Goal: Task Accomplishment & Management: Use online tool/utility

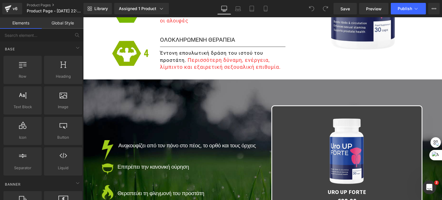
scroll to position [1064, 0]
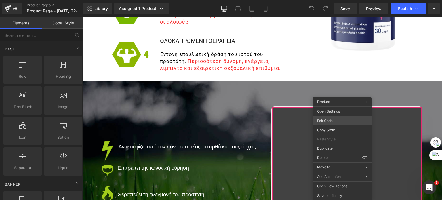
click at [334, 0] on div "You are previewing how the will restyle your page. You can not edit Elements in…" at bounding box center [221, 0] width 442 height 0
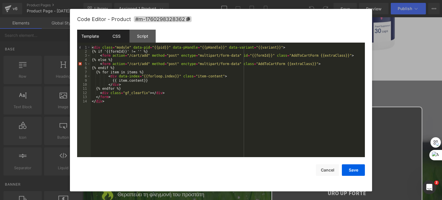
click at [115, 37] on div "CSS" at bounding box center [116, 36] width 26 height 13
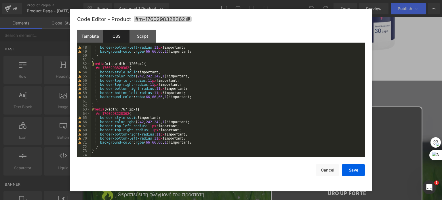
scroll to position [194, 0]
click at [106, 149] on div "border-bottom-left-radius : 11 px !important; background-color : rgba ( 66 , 66…" at bounding box center [227, 105] width 272 height 120
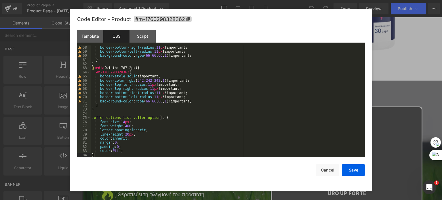
scroll to position [236, 0]
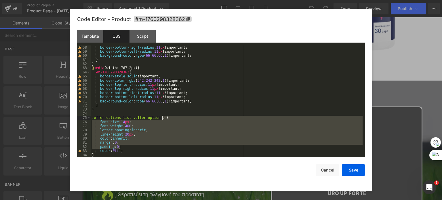
drag, startPoint x: 122, startPoint y: 146, endPoint x: 171, endPoint y: 119, distance: 56.6
click at [171, 119] on div "border-bottom-right-radius : 11 px !important; border-bottom-left-radius : 11 p…" at bounding box center [227, 105] width 272 height 120
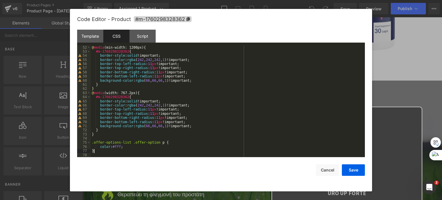
click at [99, 150] on div "@ media (min-width: 1200px) { #m-1760298328362 { border-style : solid !importan…" at bounding box center [227, 105] width 272 height 120
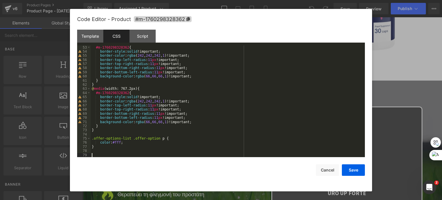
scroll to position [215, 0]
paste textarea
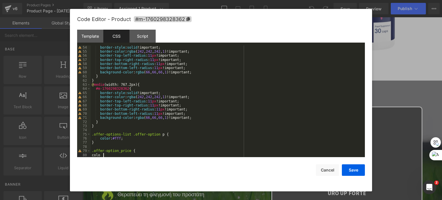
scroll to position [223, 0]
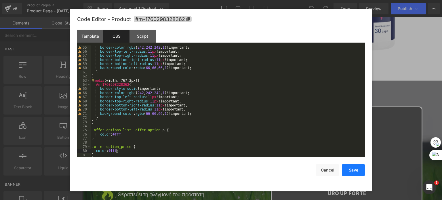
click at [350, 172] on button "Save" at bounding box center [352, 169] width 23 height 11
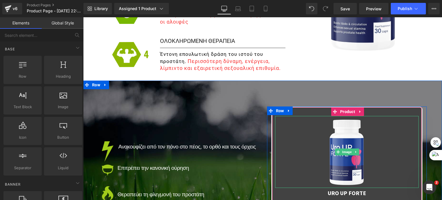
scroll to position [1150, 0]
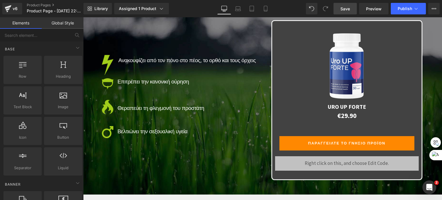
click at [350, 9] on span "Save" at bounding box center [344, 9] width 9 height 6
click at [398, 10] on span "Publish" at bounding box center [404, 8] width 14 height 5
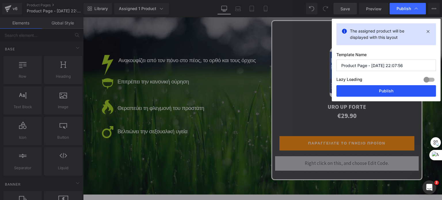
click at [378, 88] on button "Publish" at bounding box center [385, 90] width 99 height 11
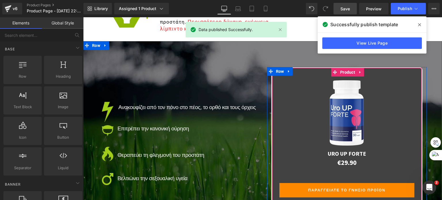
scroll to position [1092, 0]
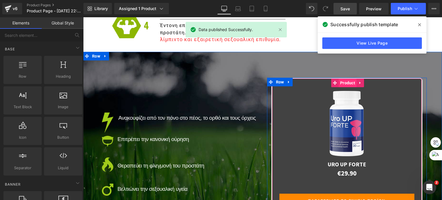
click at [339, 87] on span "Product" at bounding box center [347, 82] width 18 height 9
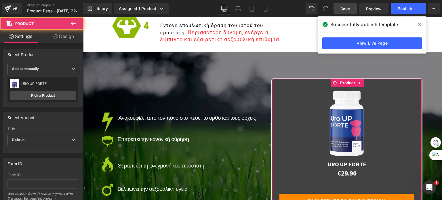
click at [64, 35] on link "Design" at bounding box center [64, 36] width 42 height 13
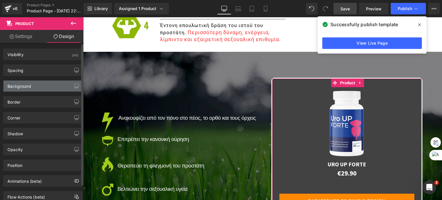
click at [36, 84] on div "Background" at bounding box center [42, 85] width 79 height 11
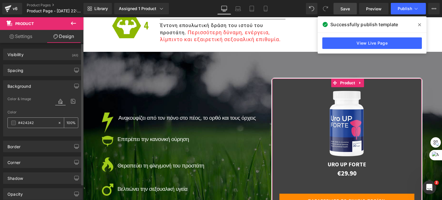
click at [14, 121] on span at bounding box center [13, 122] width 5 height 5
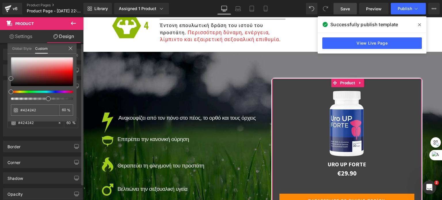
click at [46, 99] on div at bounding box center [40, 98] width 62 height 2
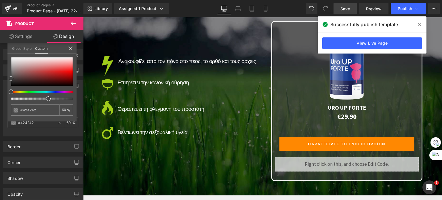
scroll to position [1179, 0]
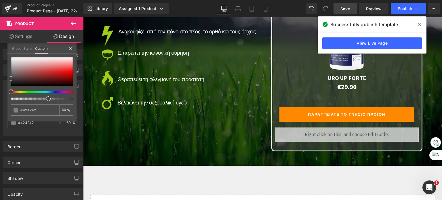
click at [338, 5] on link "Save" at bounding box center [344, 8] width 23 height 11
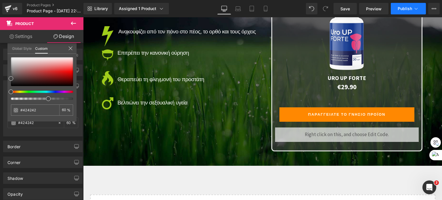
click at [394, 9] on button "Publish" at bounding box center [407, 8] width 35 height 11
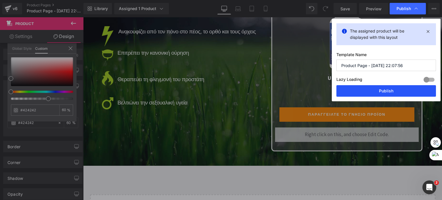
click at [382, 91] on button "Publish" at bounding box center [385, 90] width 99 height 11
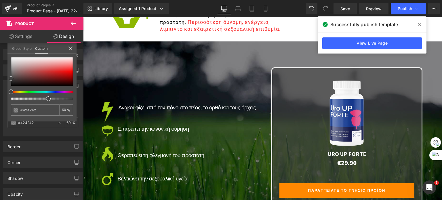
scroll to position [1092, 0]
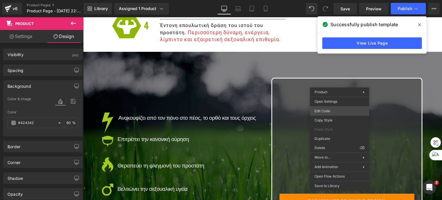
click at [331, 0] on div "Product You are previewing how the will restyle your page. You can not edit Ele…" at bounding box center [221, 0] width 442 height 0
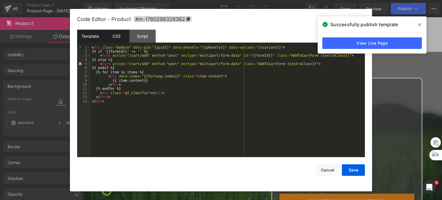
click at [114, 35] on div "CSS" at bounding box center [116, 36] width 26 height 13
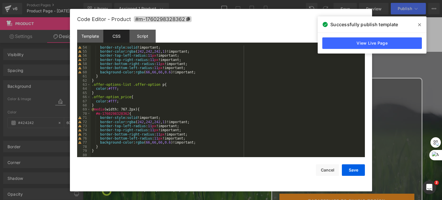
scroll to position [219, 0]
click at [117, 89] on div "border-style : solid !important; border-color : rgba ( 242 , 242 , 242 , 1 )!im…" at bounding box center [227, 105] width 272 height 120
click at [353, 170] on button "Save" at bounding box center [352, 169] width 23 height 11
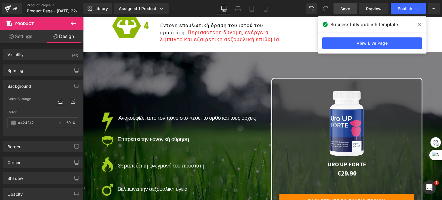
click at [341, 9] on span "Save" at bounding box center [344, 9] width 9 height 6
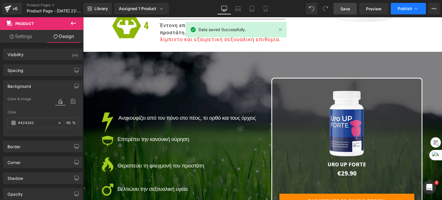
click at [397, 11] on button "Publish" at bounding box center [407, 8] width 35 height 11
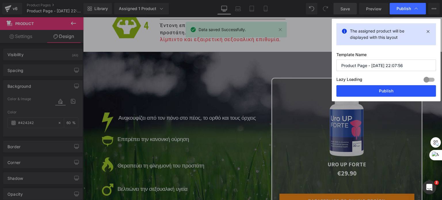
drag, startPoint x: 367, startPoint y: 89, endPoint x: 283, endPoint y: 72, distance: 85.1
click at [367, 89] on button "Publish" at bounding box center [385, 90] width 99 height 11
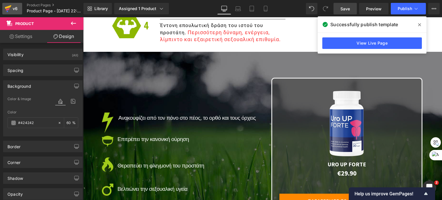
click at [15, 7] on div "v6" at bounding box center [14, 8] width 7 height 7
